Goal: Information Seeking & Learning: Learn about a topic

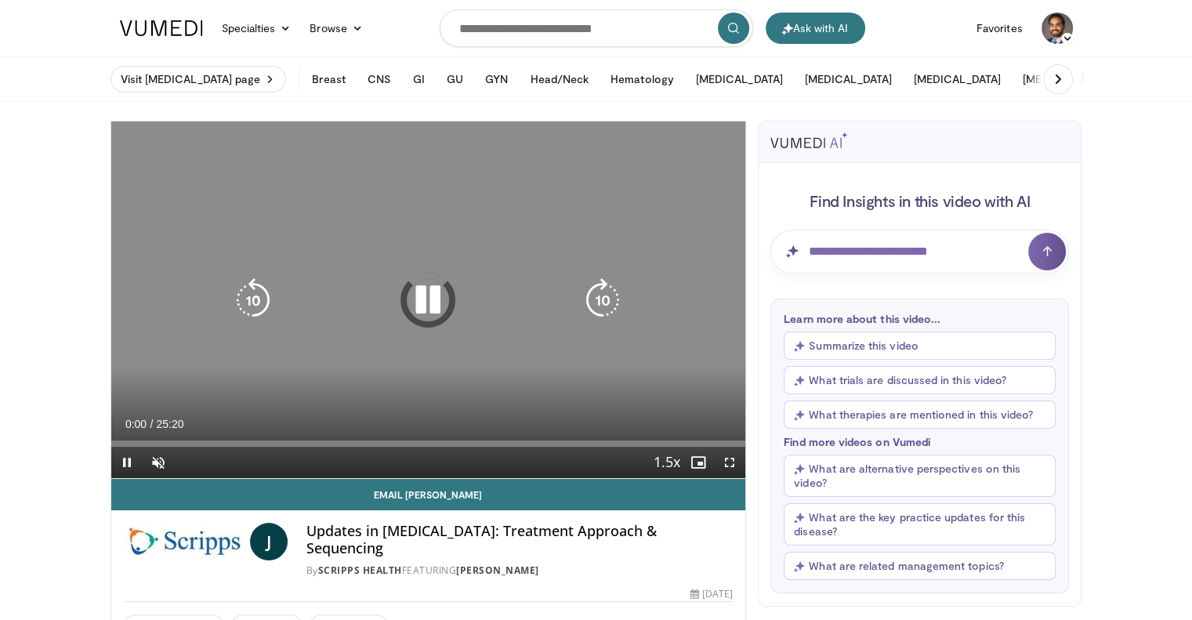
click at [423, 299] on icon "Video Player" at bounding box center [428, 300] width 44 height 44
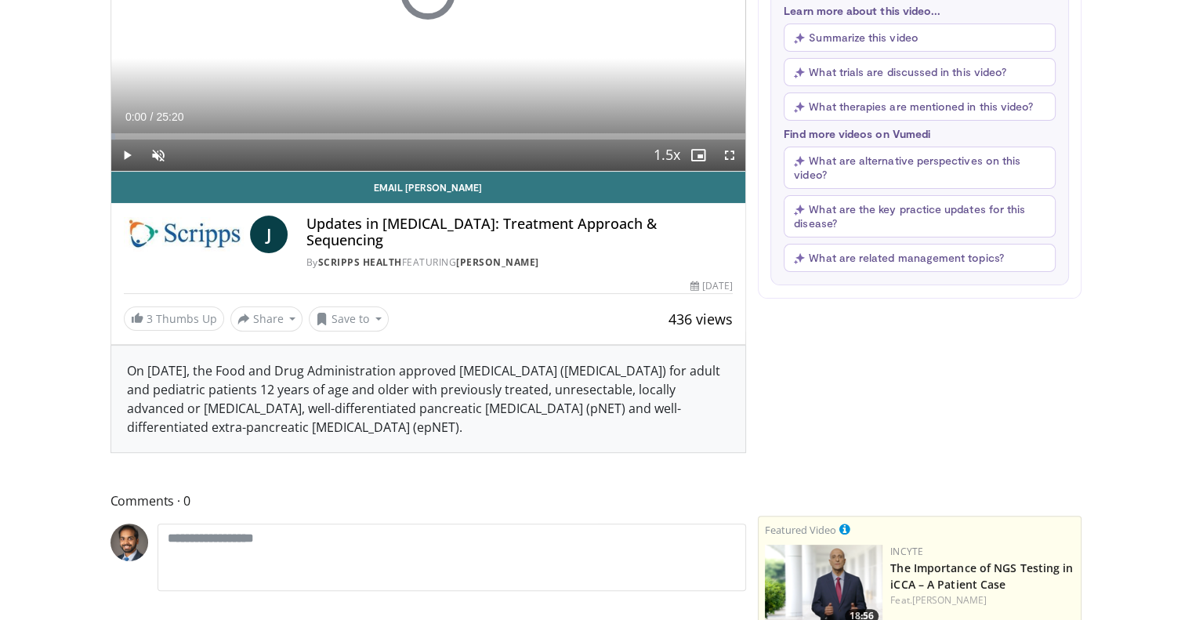
scroll to position [392, 0]
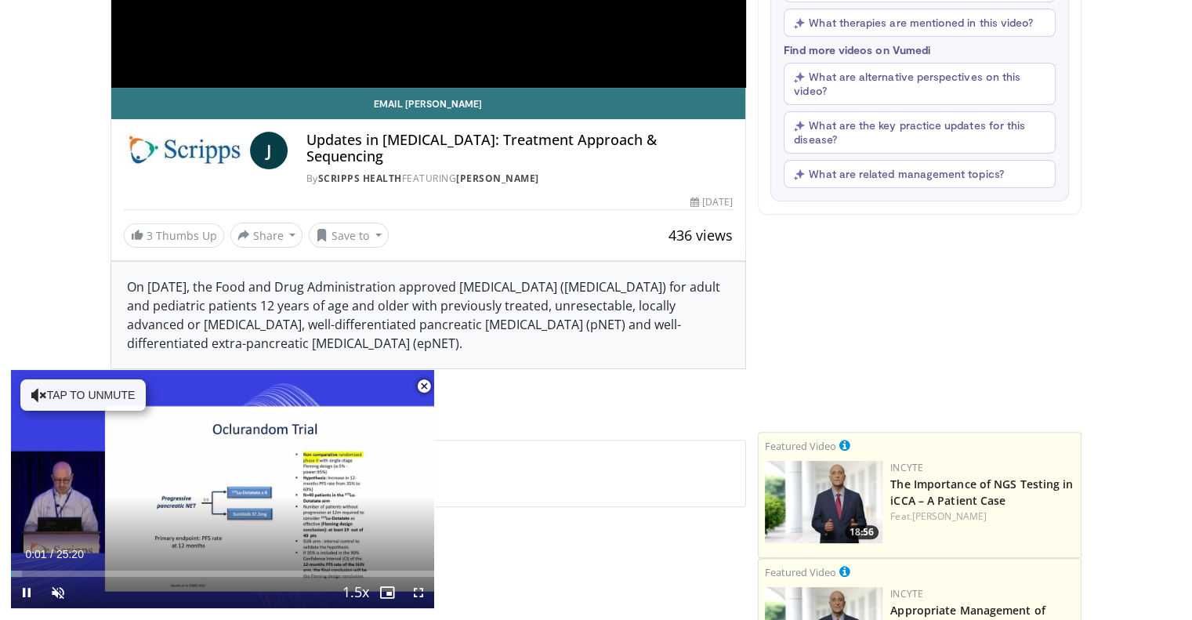
click at [422, 385] on span "Video Player" at bounding box center [423, 386] width 31 height 31
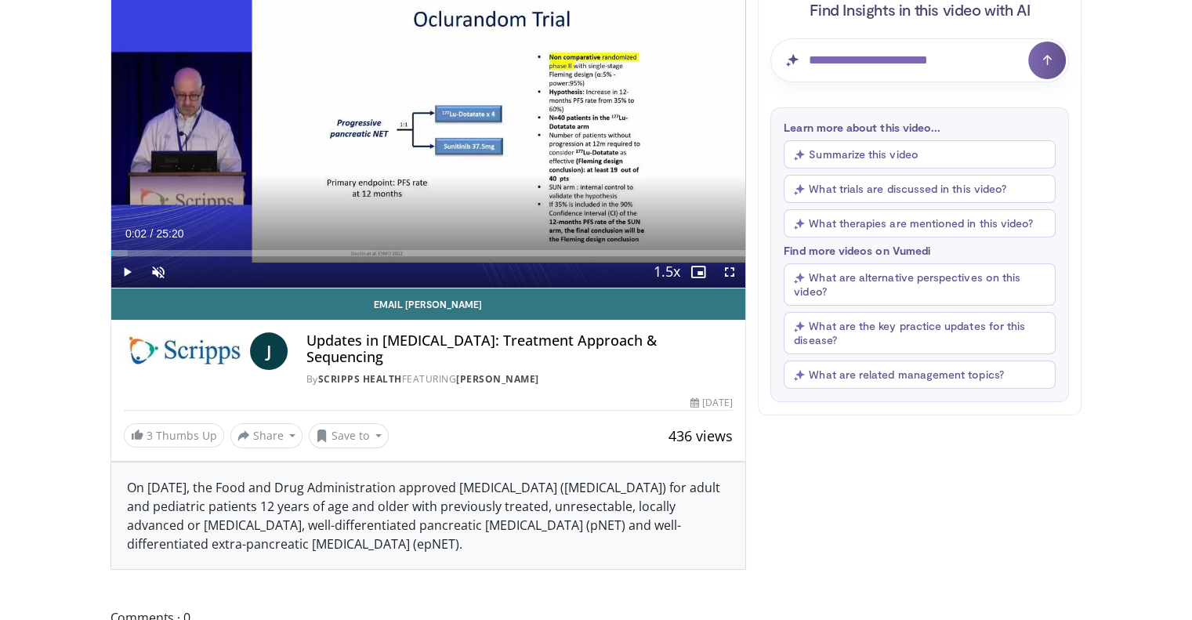
scroll to position [78, 0]
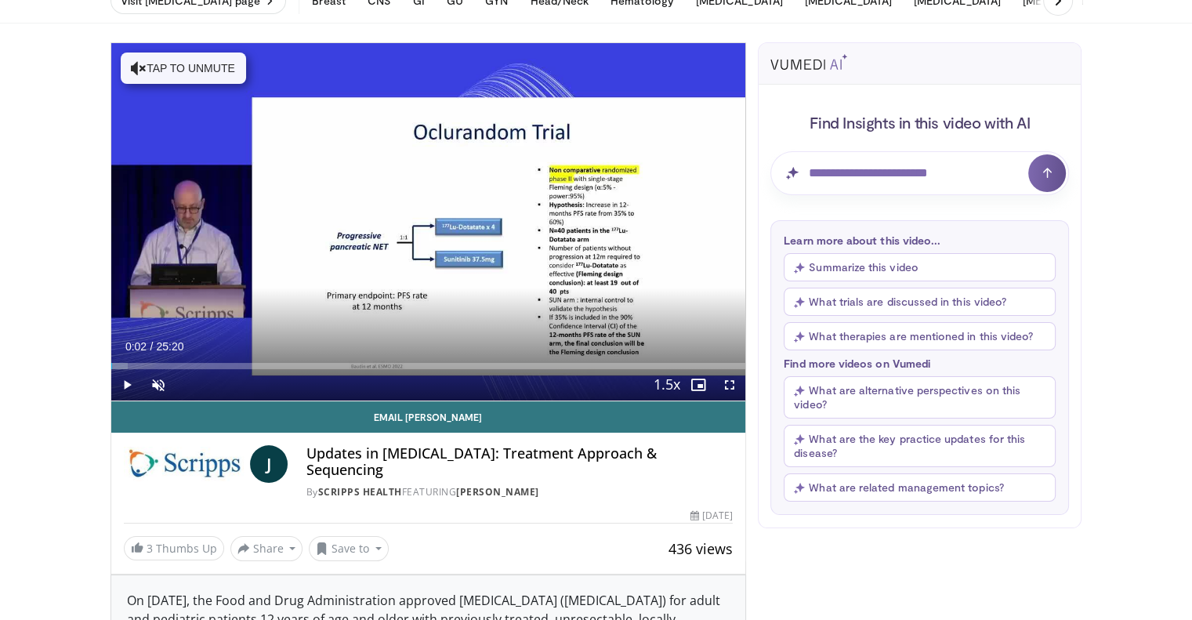
click at [903, 117] on h4 "Find Insights in this video with AI" at bounding box center [919, 122] width 299 height 20
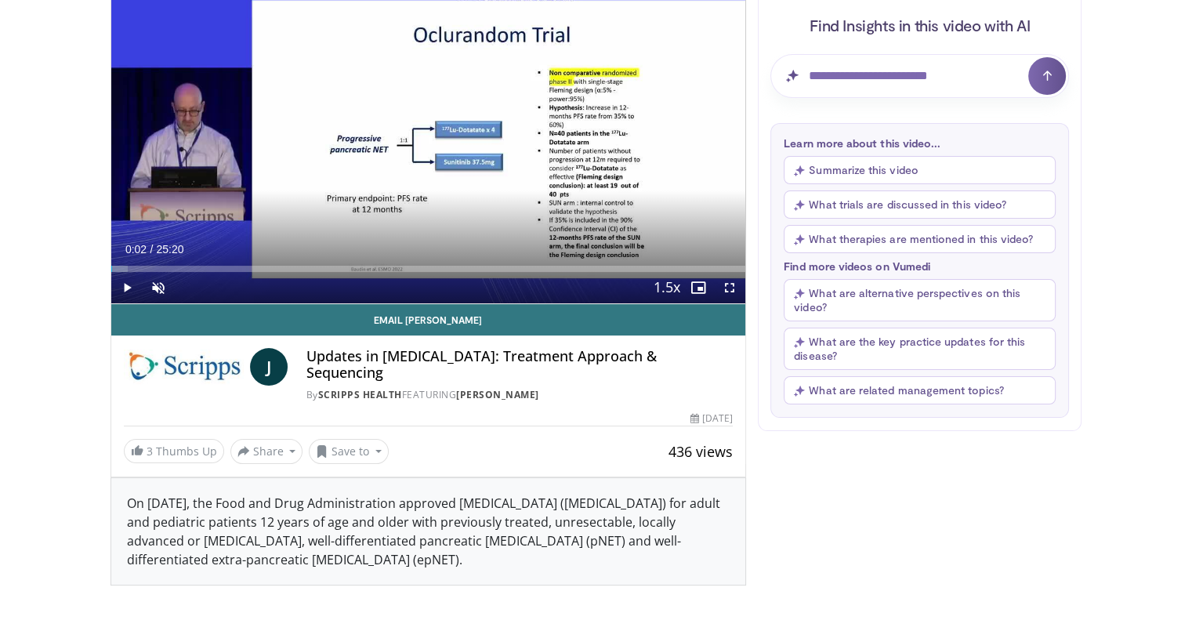
scroll to position [235, 0]
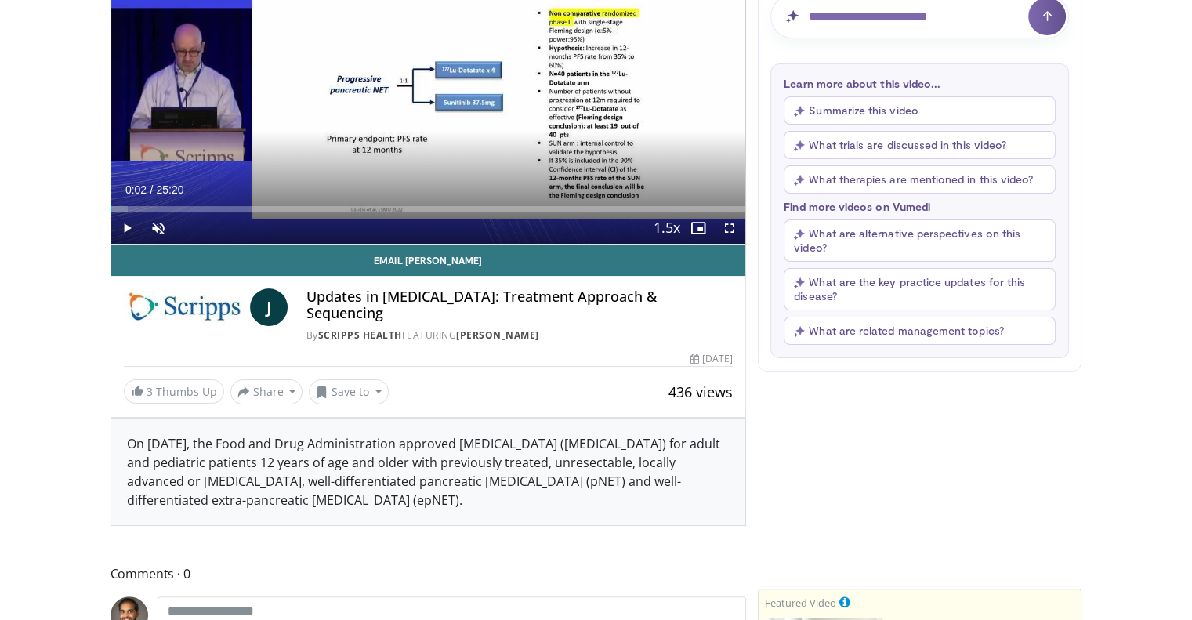
click at [865, 103] on button "Summarize this video" at bounding box center [920, 110] width 272 height 28
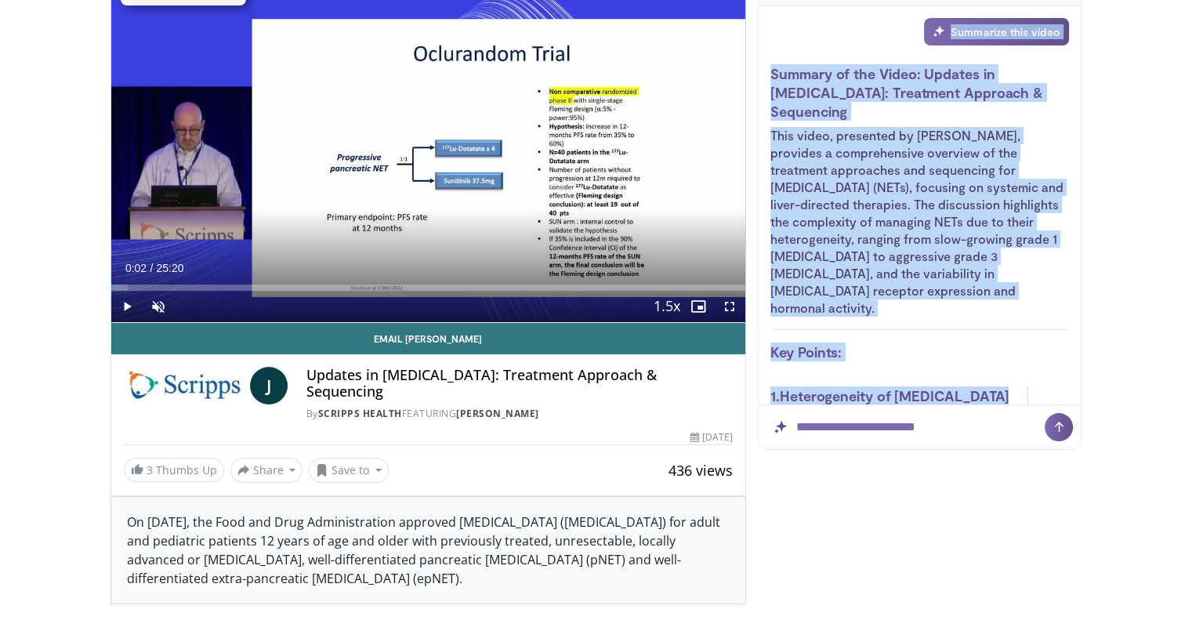
scroll to position [0, 0]
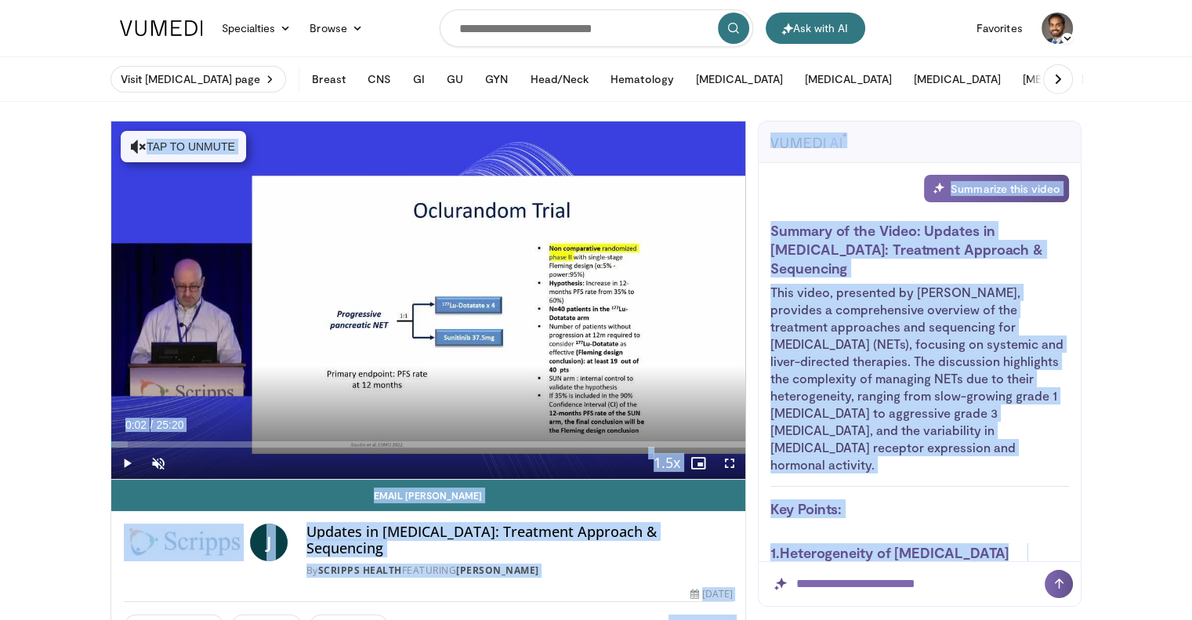
drag, startPoint x: 931, startPoint y: 208, endPoint x: 753, endPoint y: 234, distance: 179.7
click at [778, 234] on h3 "Summary of the Video: Updates in Neuroendocrine Tumors: Treatment Approach & Se…" at bounding box center [919, 249] width 299 height 56
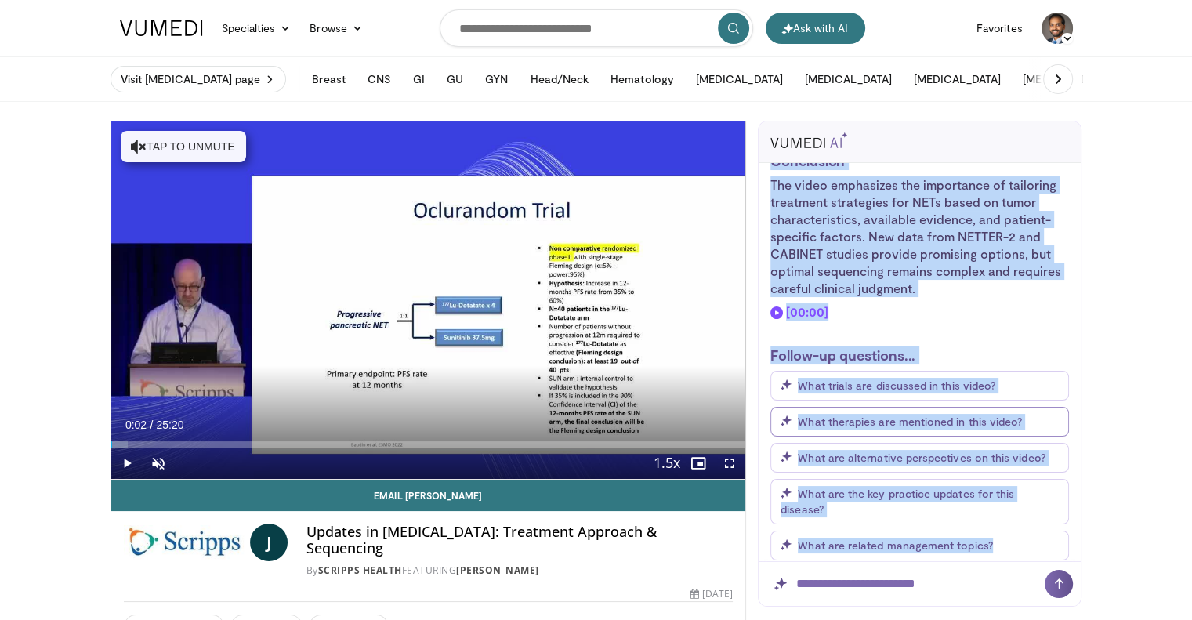
scroll to position [1851, 0]
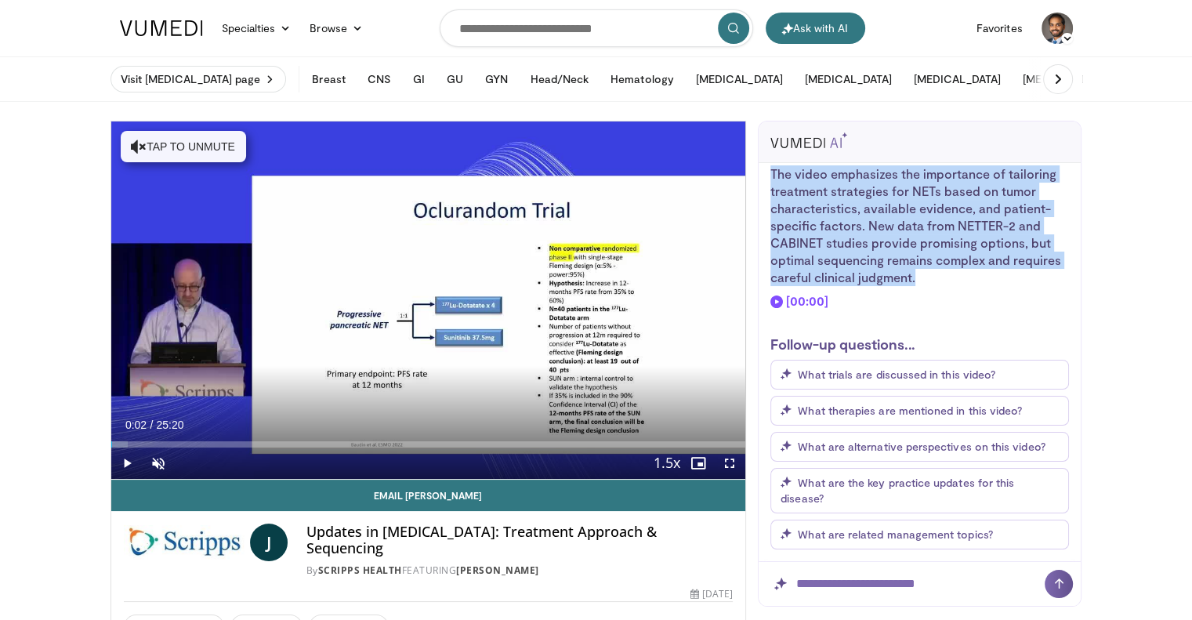
drag, startPoint x: 769, startPoint y: 231, endPoint x: 972, endPoint y: 275, distance: 207.7
click at [972, 275] on div "Summarize this video Summary of the Video: Updates in Neuroendocrine Tumors: Tr…" at bounding box center [920, 365] width 322 height 405
copy div "Summary of the Video: Updates in Neuroendocrine Tumors: Treatment Approach & Se…"
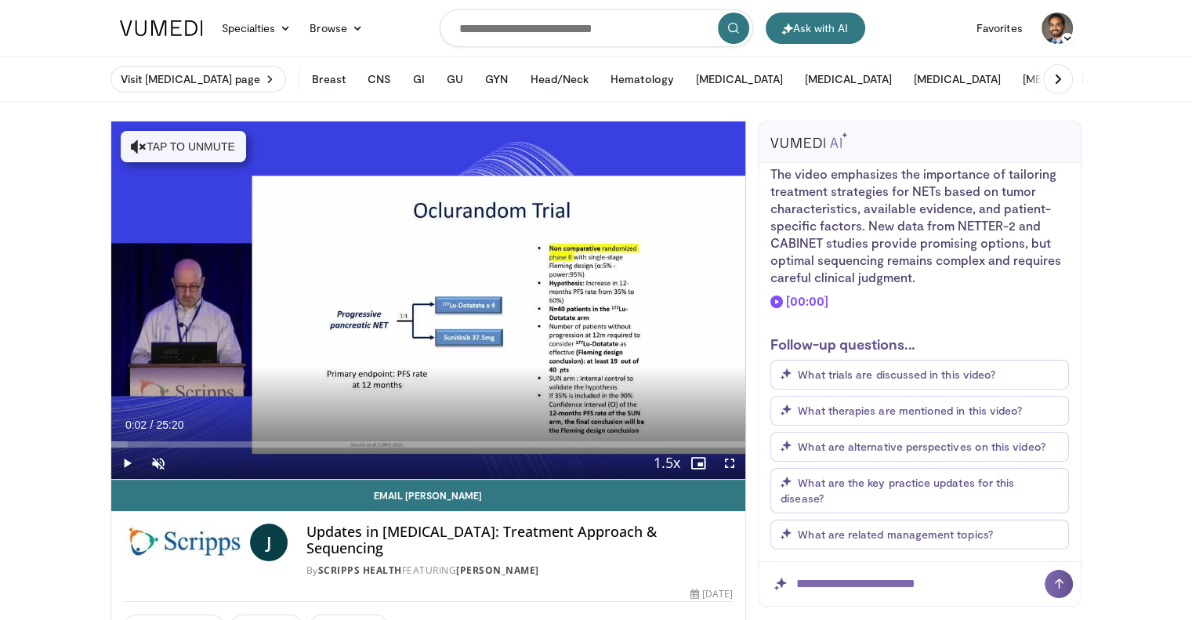
drag, startPoint x: 2, startPoint y: 150, endPoint x: 0, endPoint y: 121, distance: 29.1
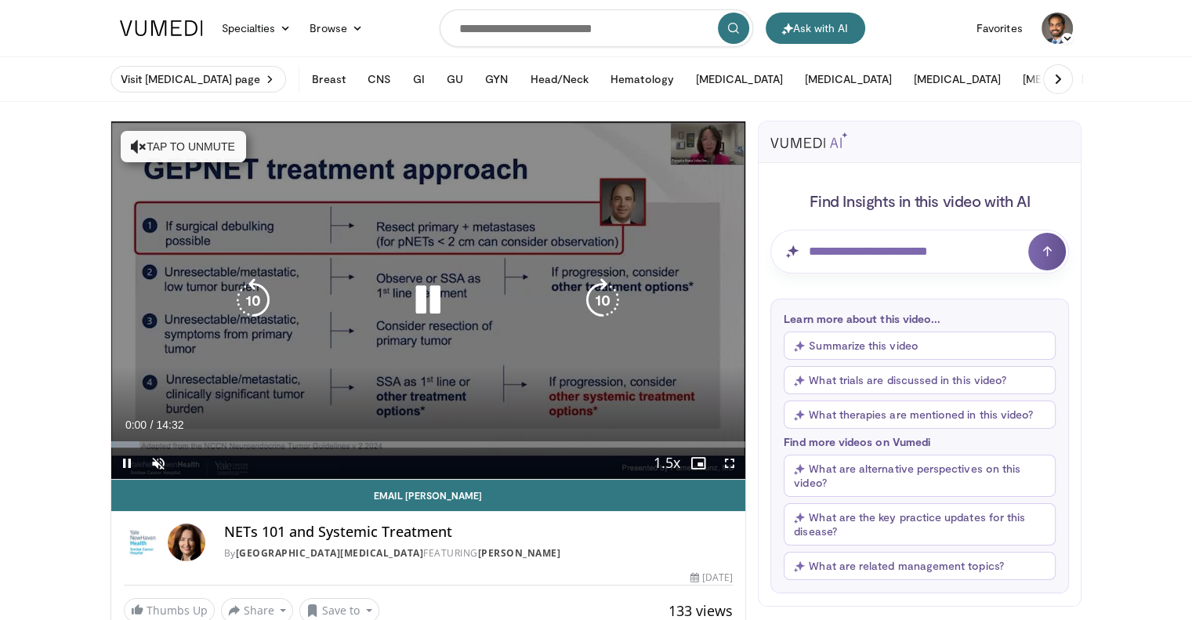
click at [426, 289] on icon "Video Player" at bounding box center [428, 300] width 44 height 44
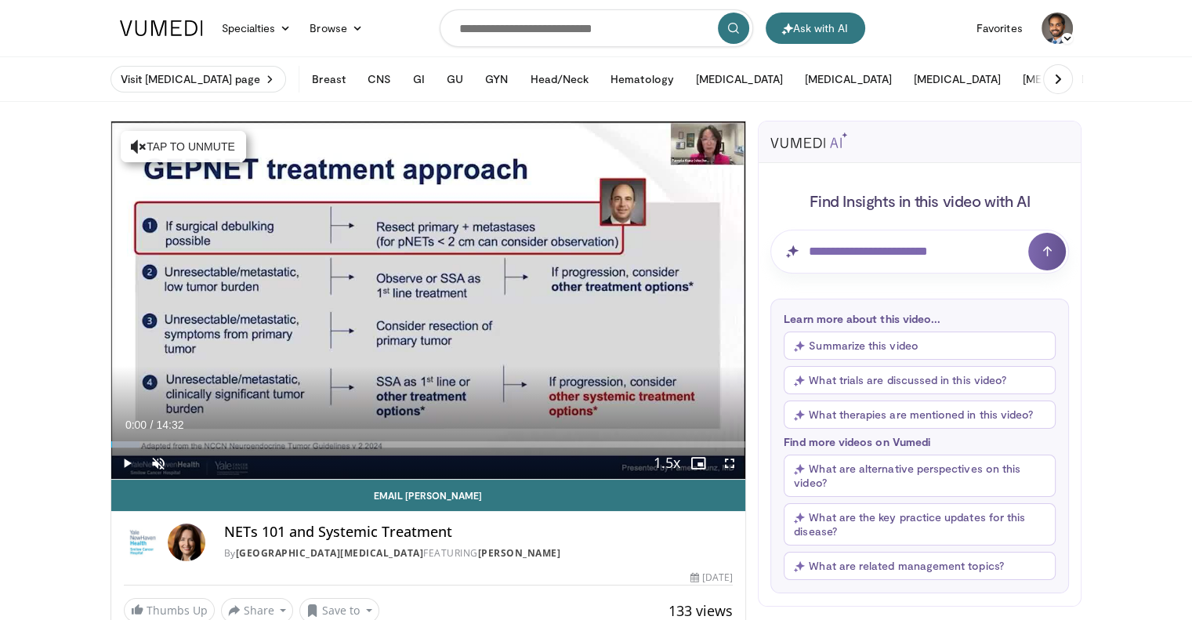
click at [899, 340] on button "Summarize this video" at bounding box center [920, 346] width 272 height 28
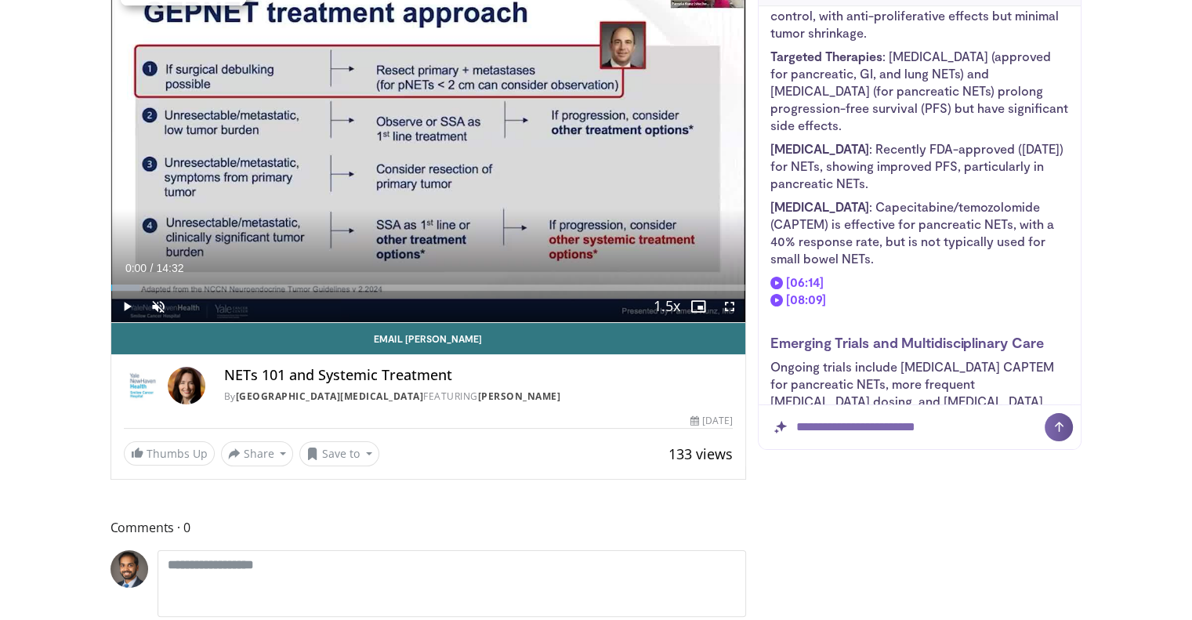
scroll to position [941, 0]
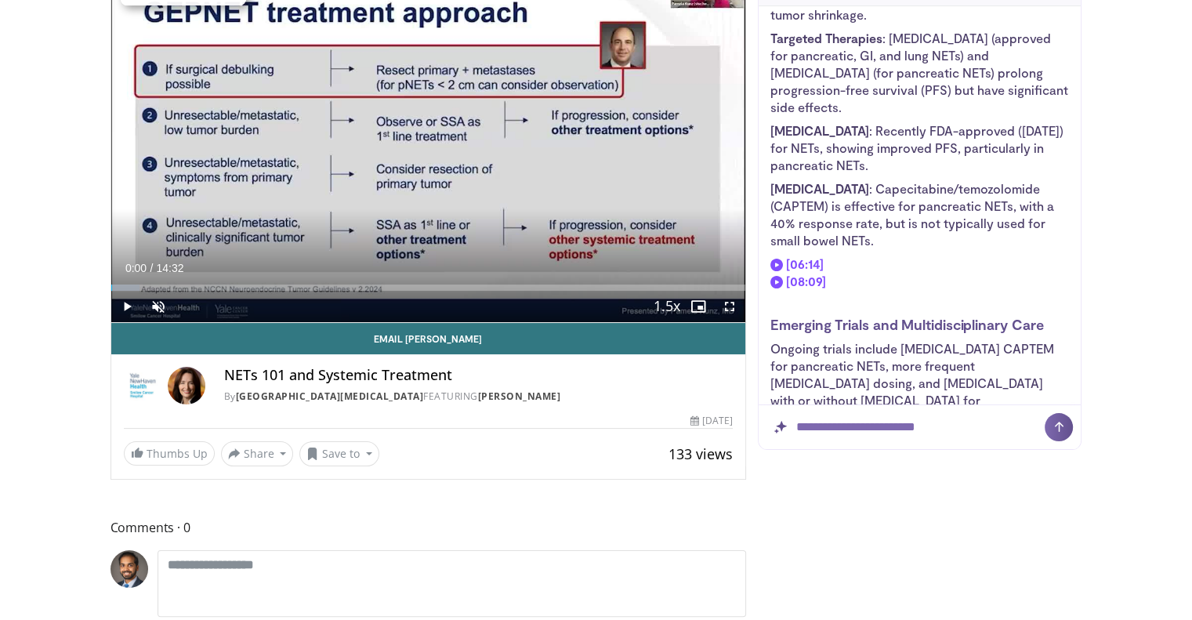
click at [898, 180] on li "[MEDICAL_DATA] : Capecitabine/temozolomide (CAPTEM) is effective for pancreatic…" at bounding box center [919, 214] width 299 height 69
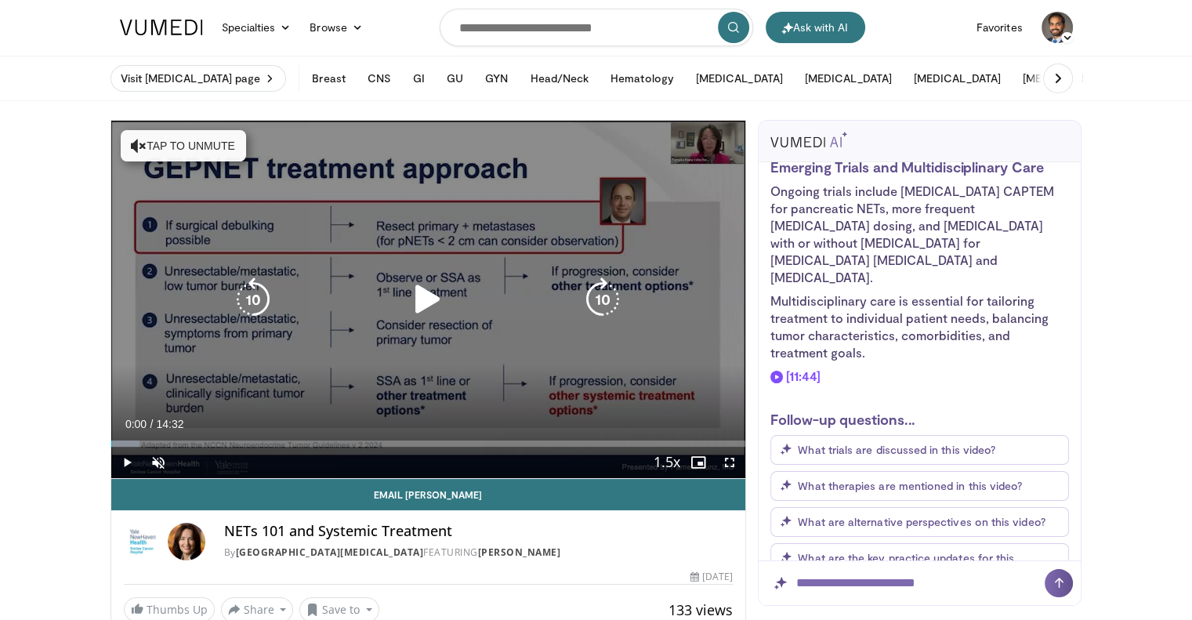
scroll to position [0, 0]
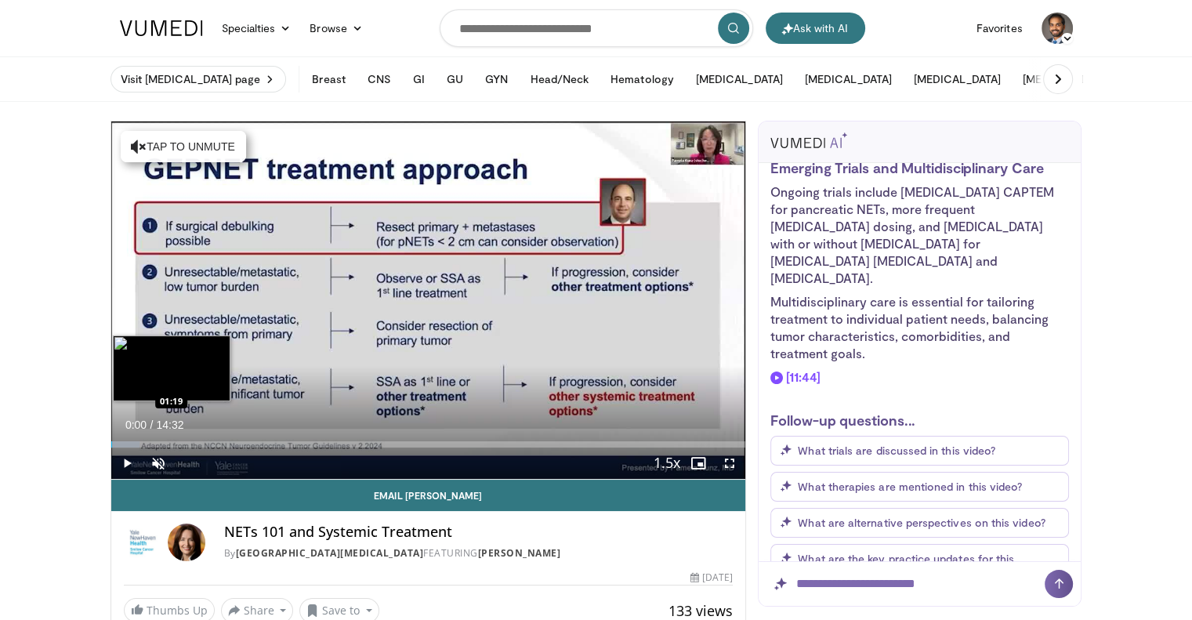
click at [169, 437] on div "Loaded : 4.54% 00:00 01:19" at bounding box center [428, 440] width 635 height 15
click at [173, 441] on div "Loaded : 16.05% 01:27 01:27" at bounding box center [428, 444] width 635 height 6
click at [164, 441] on div "01:27" at bounding box center [142, 444] width 63 height 6
click at [152, 438] on div "Loaded : 15.91% 01:13 00:57" at bounding box center [428, 440] width 635 height 15
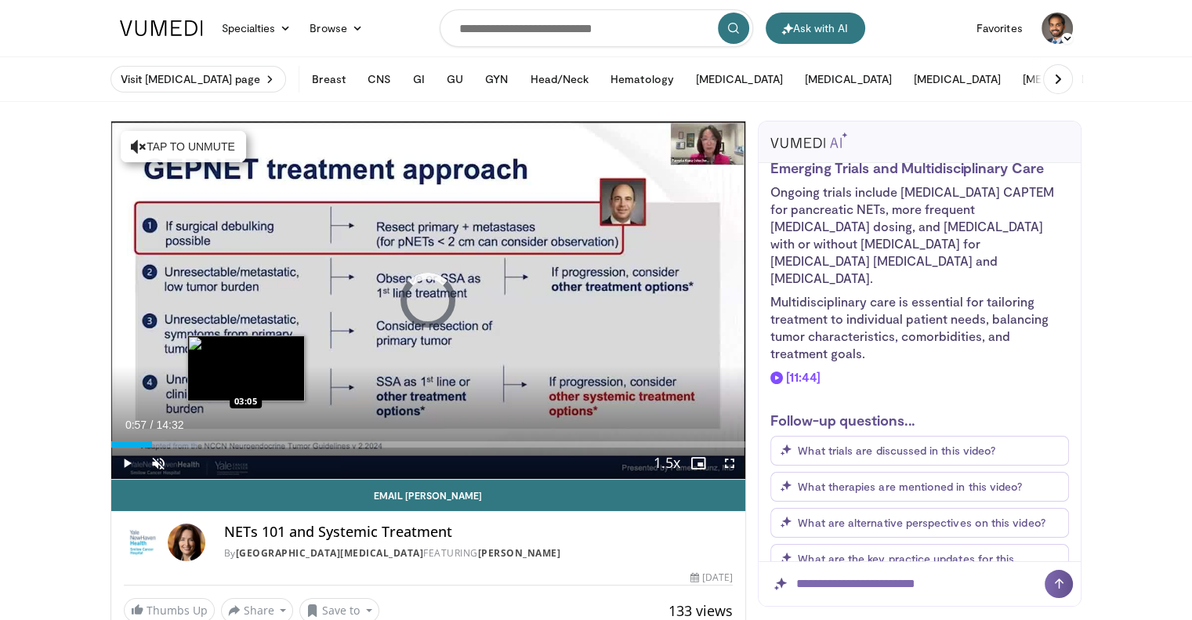
click at [246, 441] on div "Loaded : 13.64% 00:57 03:05" at bounding box center [428, 444] width 635 height 6
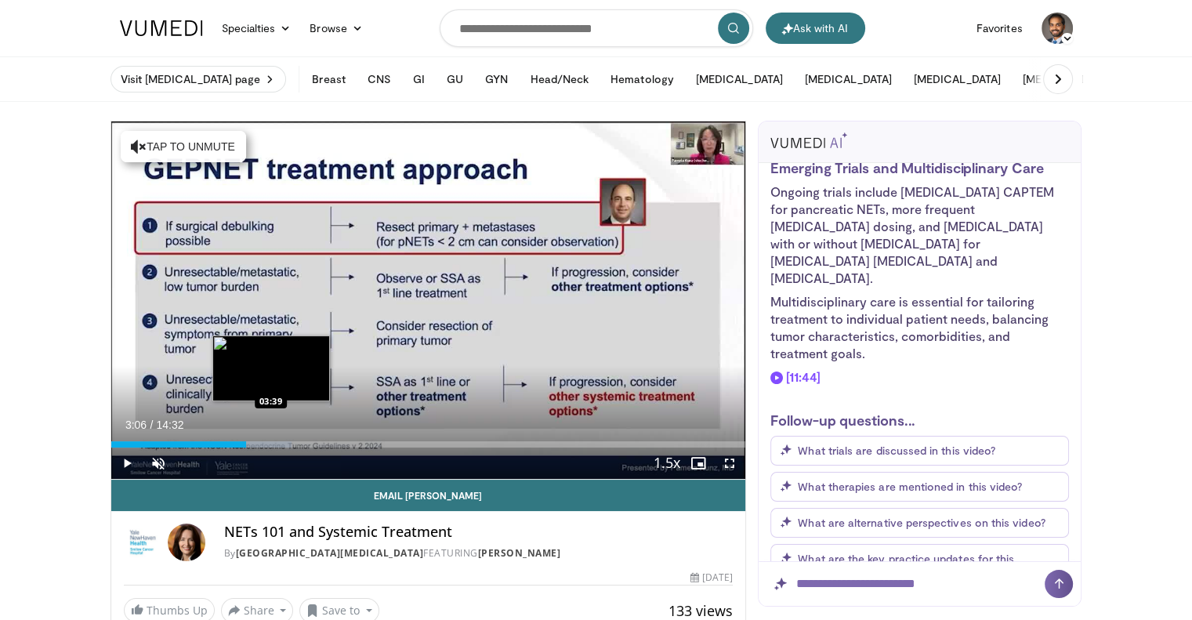
click at [271, 438] on div "Loaded : 28.42% 03:06 03:39" at bounding box center [428, 440] width 635 height 15
click at [294, 441] on div "Loaded : 30.95% 03:40 04:12" at bounding box center [428, 444] width 635 height 6
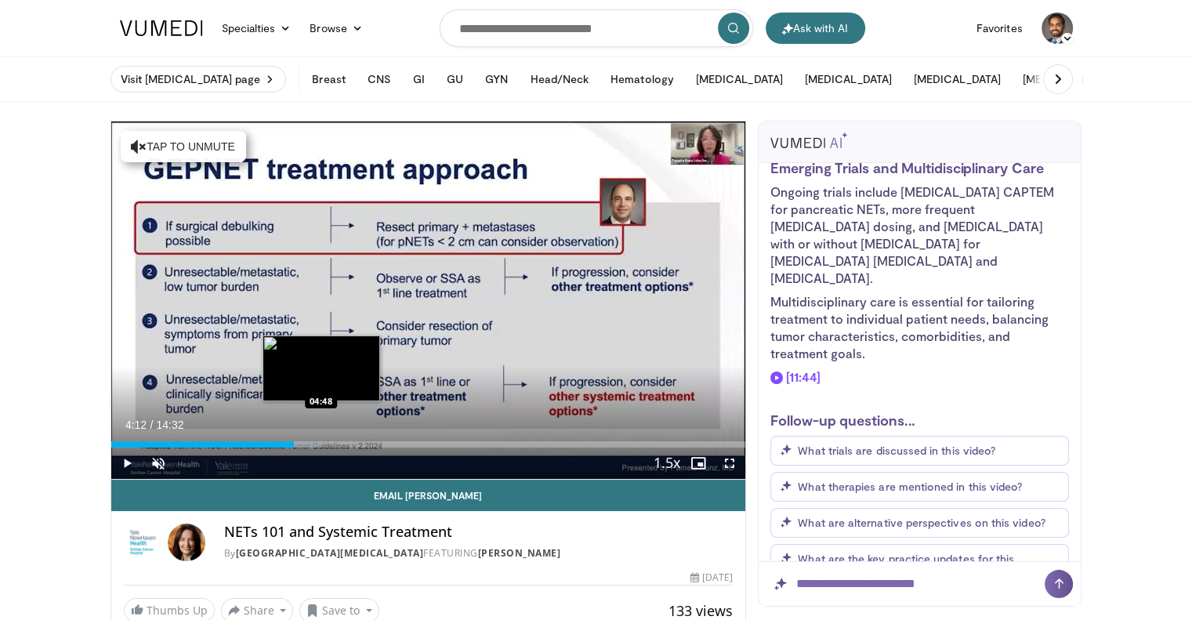
click at [321, 441] on div "Loaded : 32.97% 04:12 04:48" at bounding box center [428, 444] width 635 height 6
click at [349, 441] on div "Progress Bar" at bounding box center [333, 444] width 66 height 6
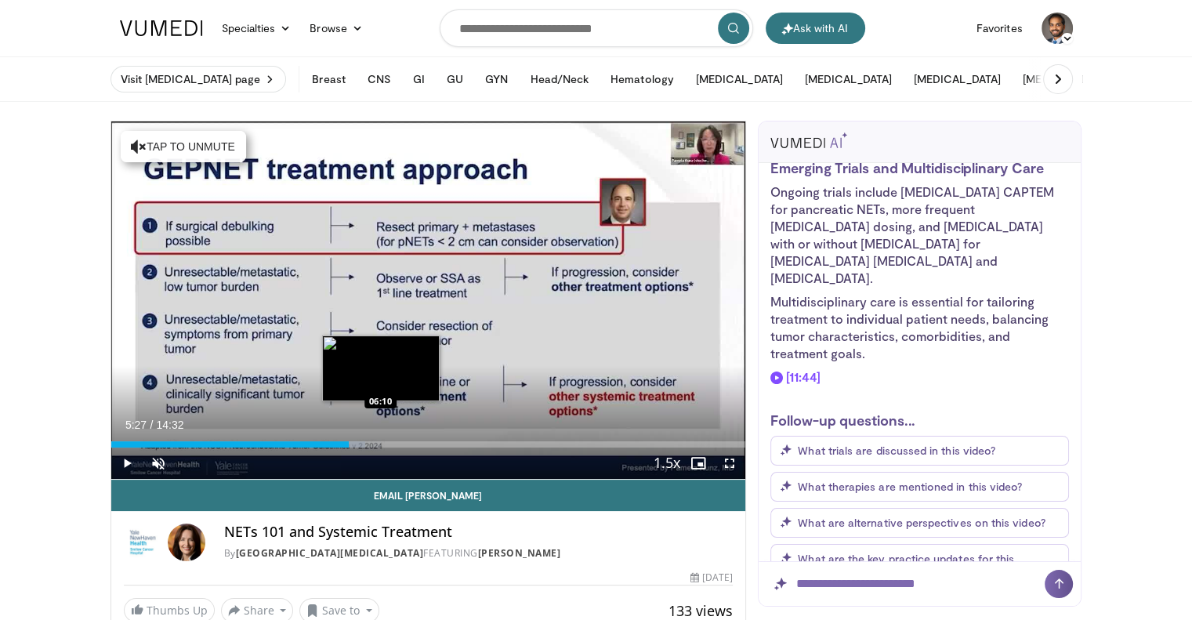
click at [380, 441] on div "Loaded : 40.12% 05:27 06:10" at bounding box center [428, 444] width 635 height 6
click at [408, 441] on div "Loaded : 43.56% 06:10 06:47" at bounding box center [428, 444] width 635 height 6
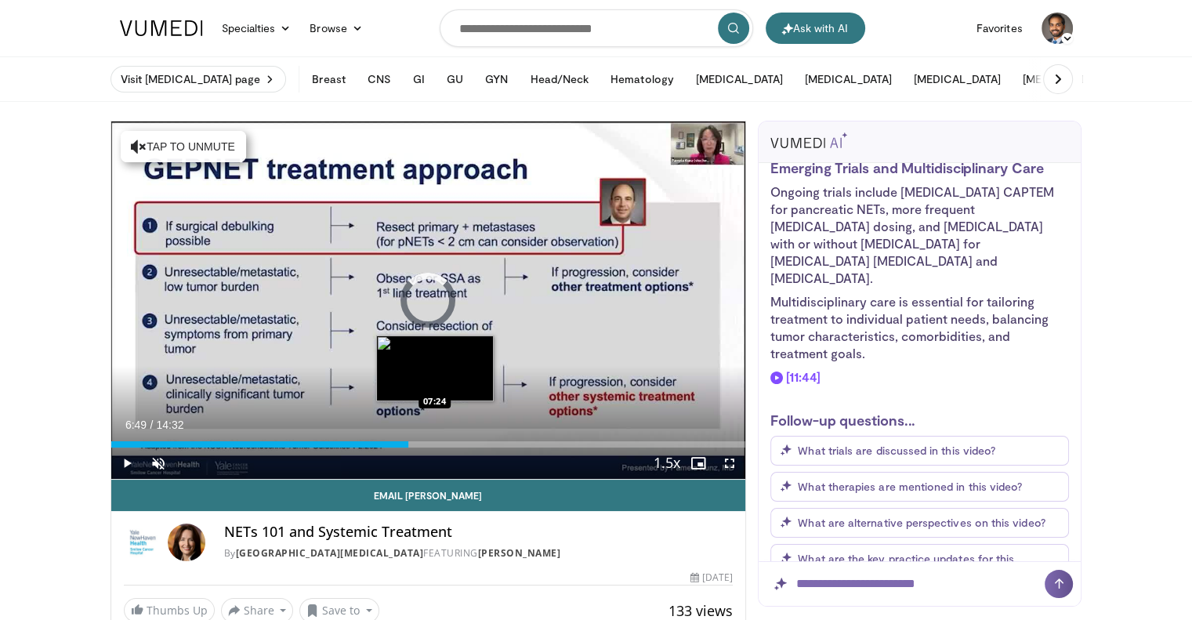
click at [434, 440] on div "Loaded : 0.00% 06:49 07:24" at bounding box center [428, 440] width 635 height 15
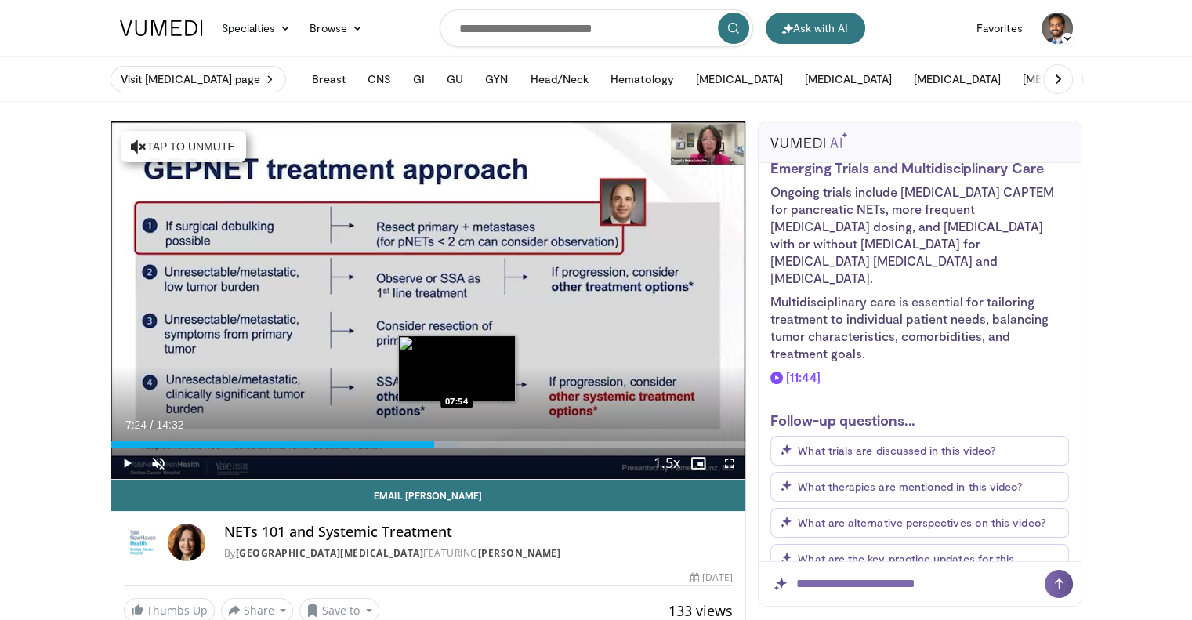
click at [458, 440] on div "Loaded : 55.02% 07:24 07:54" at bounding box center [428, 440] width 635 height 15
click at [481, 440] on div "Loaded : 60.26% 07:57 08:29" at bounding box center [428, 440] width 635 height 15
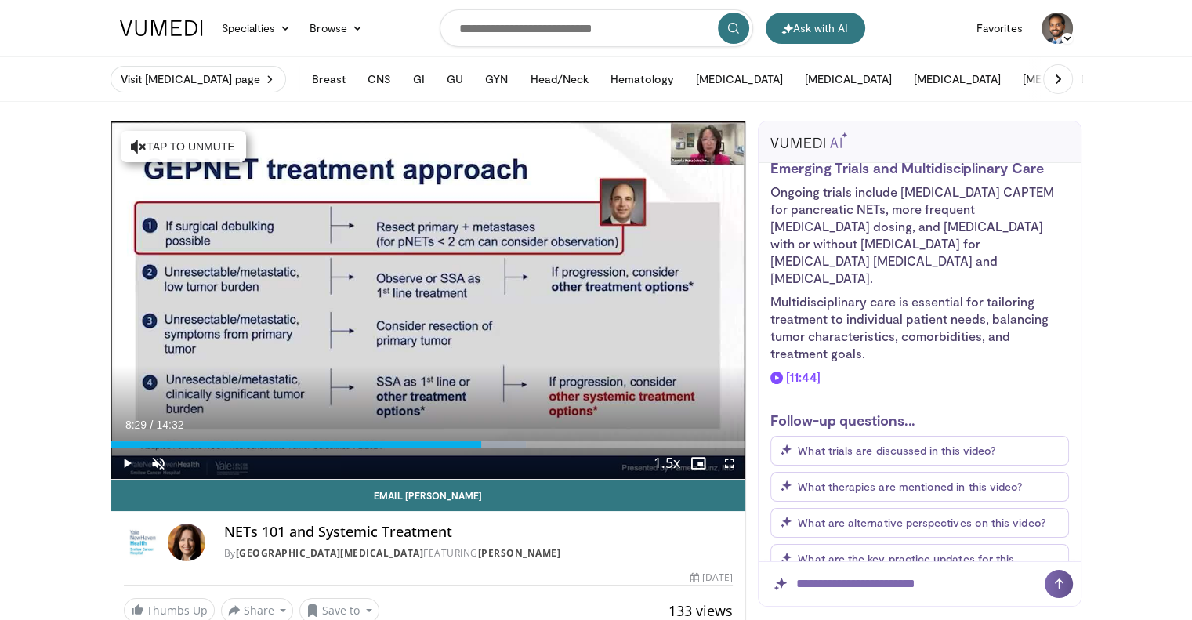
click at [535, 439] on div "Loaded : 65.34% 08:29 09:42" at bounding box center [428, 440] width 635 height 15
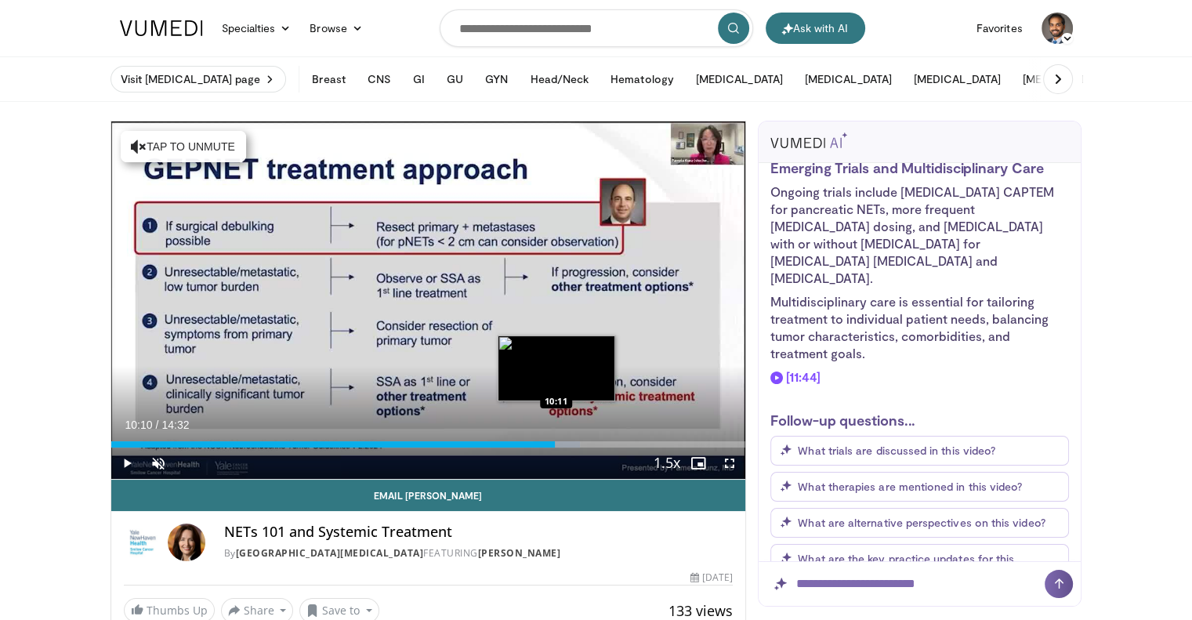
click at [555, 439] on div "Loaded : 73.91% 09:42 10:11" at bounding box center [428, 440] width 635 height 15
click at [577, 436] on div "Loaded : 77.32% 10:10 10:41" at bounding box center [428, 440] width 635 height 15
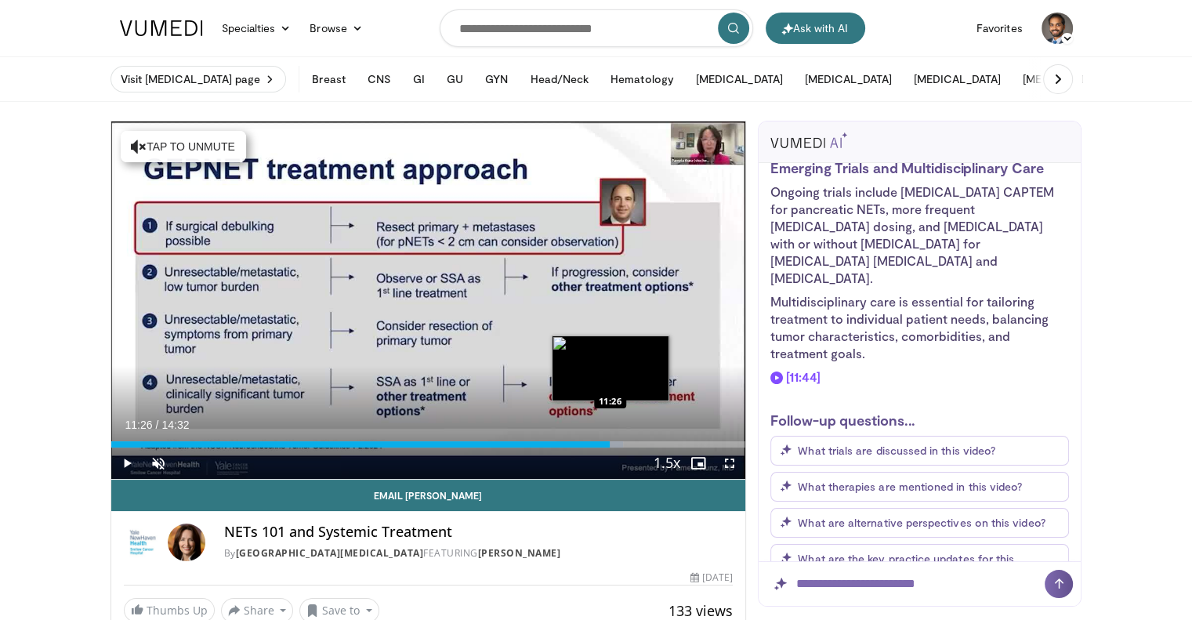
click at [610, 436] on div "Loaded : 80.73% 11:26 11:26" at bounding box center [428, 440] width 635 height 15
click at [619, 443] on div "Progress Bar" at bounding box center [622, 444] width 67 height 6
click at [640, 444] on div "Progress Bar" at bounding box center [631, 444] width 66 height 6
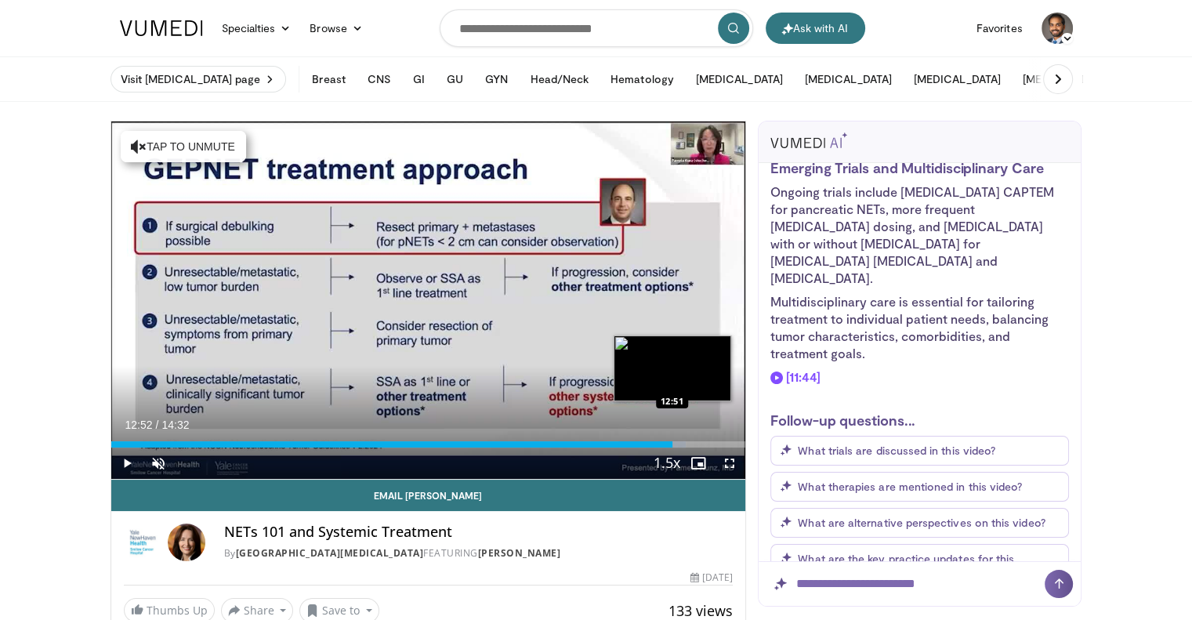
click at [673, 441] on div "Progress Bar" at bounding box center [651, 444] width 67 height 6
click at [694, 441] on div "Progress Bar" at bounding box center [684, 444] width 65 height 6
click at [715, 441] on div "Loaded : 97.44% 13:22 13:50" at bounding box center [428, 444] width 635 height 6
click at [731, 441] on div "Loaded : 100.00% 13:50 14:11" at bounding box center [428, 444] width 635 height 6
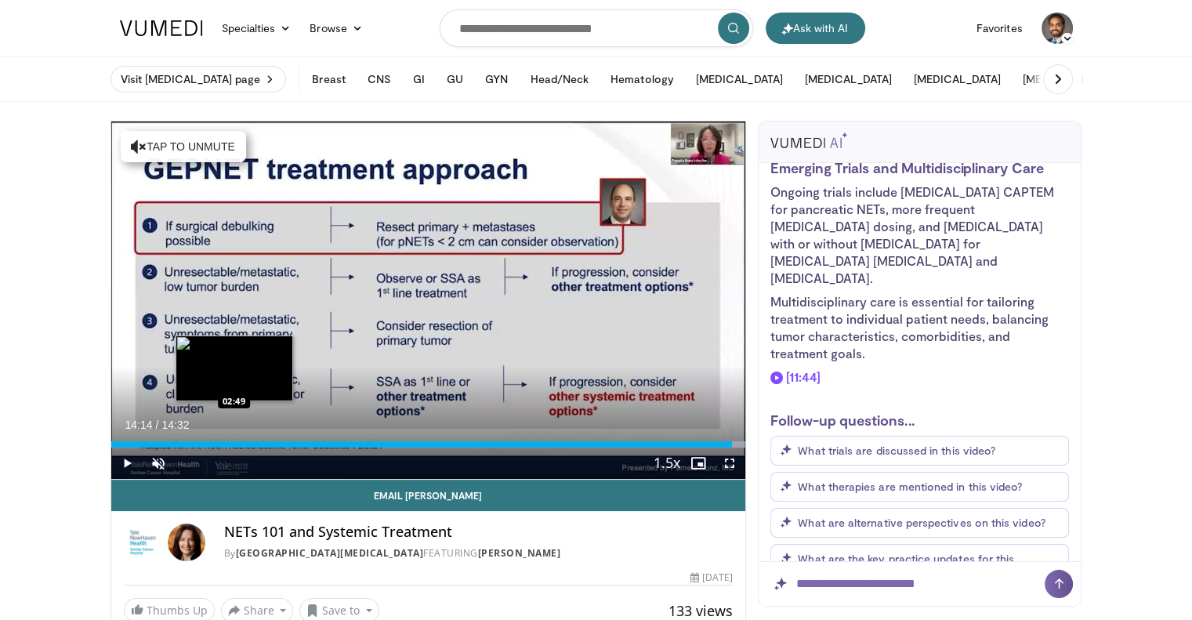
click at [234, 444] on div "Loaded : 100.00% 14:14 02:49" at bounding box center [428, 444] width 635 height 6
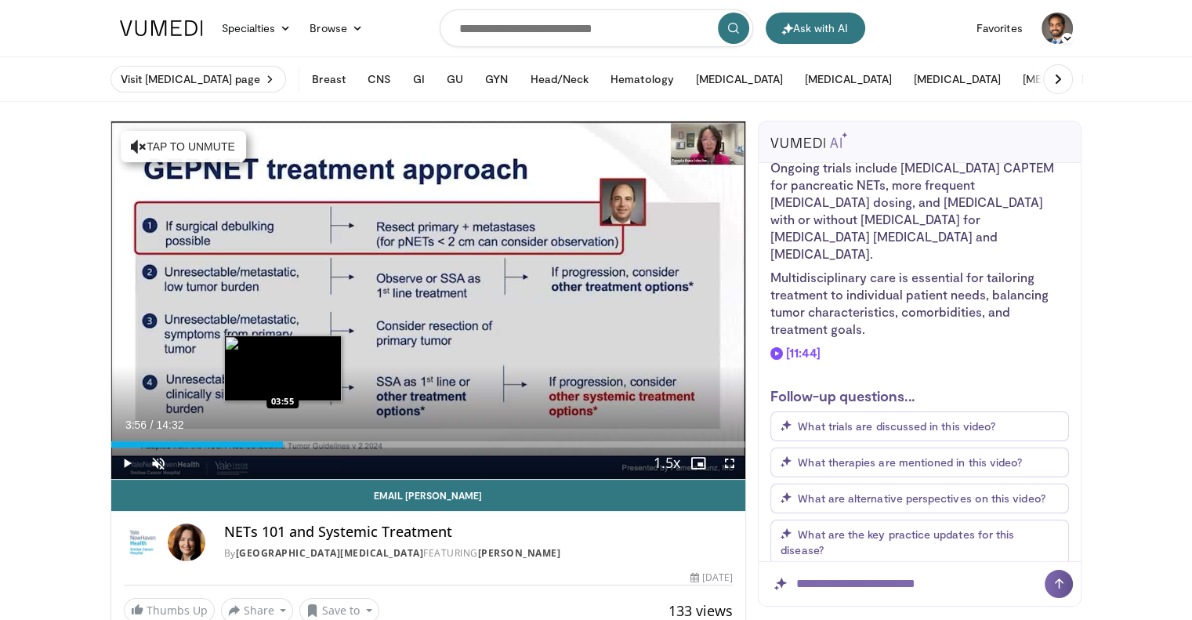
click at [282, 441] on div "Loaded : 27.51% 02:49 03:55" at bounding box center [428, 444] width 635 height 6
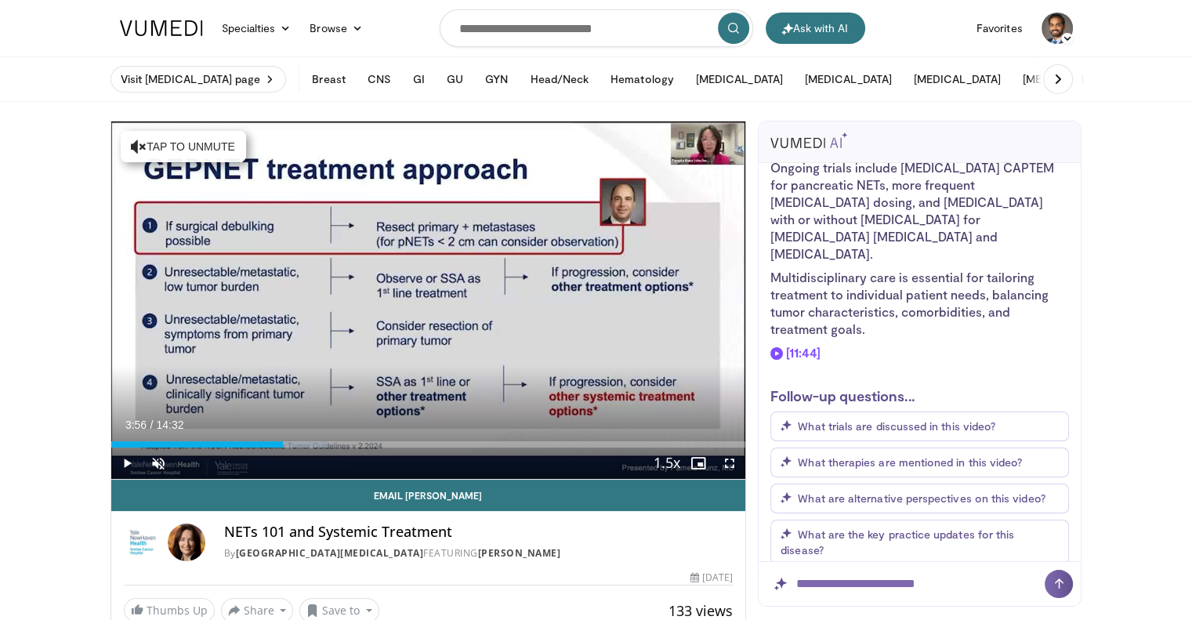
click at [295, 441] on div "Loaded : 34.11% 03:56 04:15" at bounding box center [428, 444] width 635 height 6
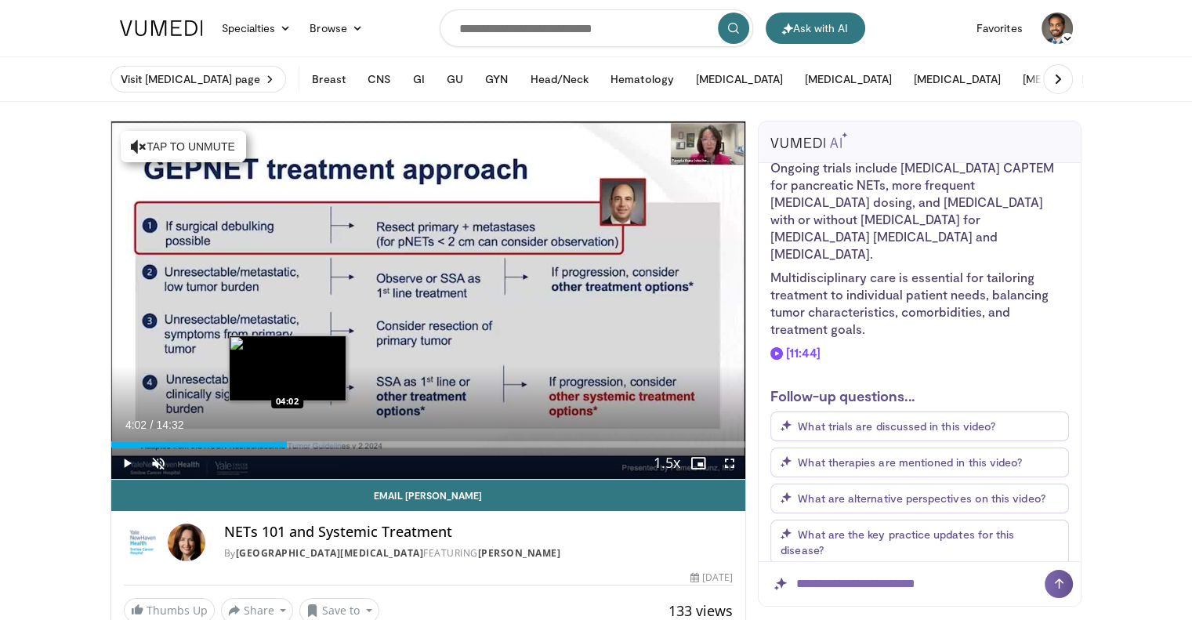
click at [287, 441] on div "Loaded : 36.38% 04:02 04:02" at bounding box center [428, 444] width 635 height 6
click at [278, 441] on div "04:02" at bounding box center [199, 444] width 176 height 6
click at [270, 442] on div "03:50" at bounding box center [195, 444] width 168 height 6
